Goal: Task Accomplishment & Management: Manage account settings

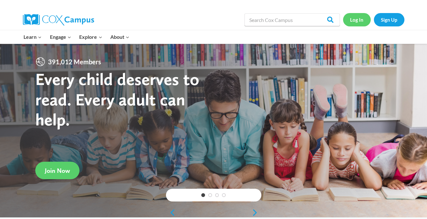
drag, startPoint x: 0, startPoint y: 0, endPoint x: 359, endPoint y: 22, distance: 360.1
click at [359, 22] on link "Log In" at bounding box center [357, 19] width 28 height 13
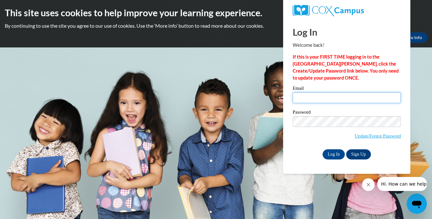
click at [322, 97] on input "Email" at bounding box center [347, 97] width 108 height 11
type input "williamsdestiny16266@gmail.com"
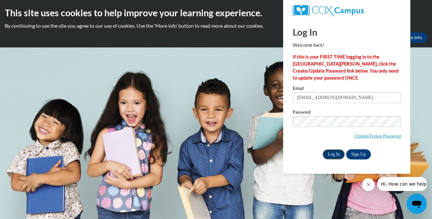
click at [332, 155] on input "Log In" at bounding box center [334, 154] width 22 height 10
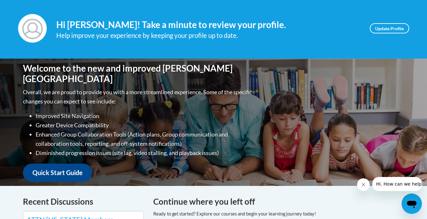
scroll to position [11, 0]
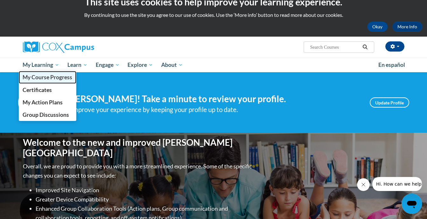
click at [46, 79] on span "My Course Progress" at bounding box center [48, 77] width 50 height 7
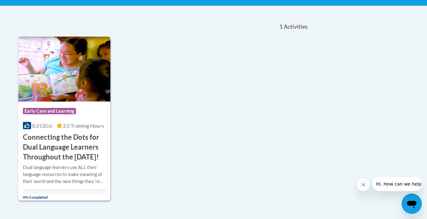
scroll to position [127, 0]
